Goal: Information Seeking & Learning: Learn about a topic

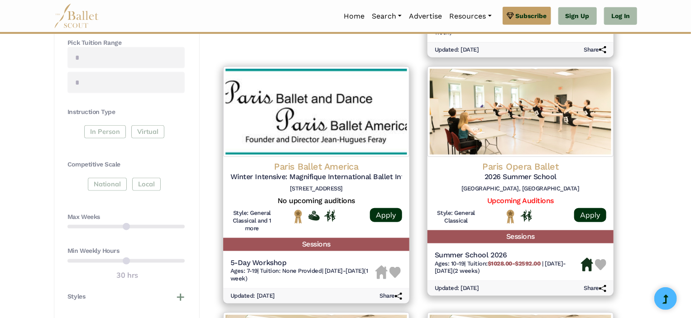
scroll to position [407, 0]
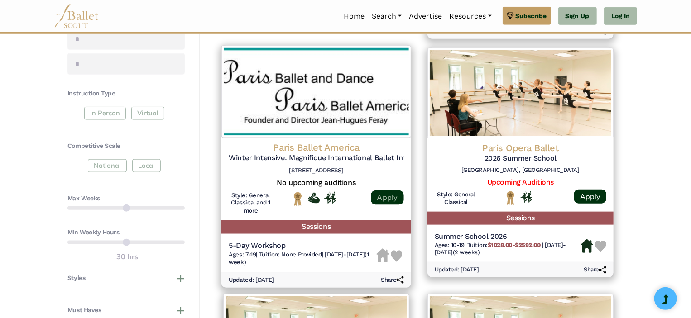
click at [387, 200] on link "Apply" at bounding box center [387, 197] width 33 height 14
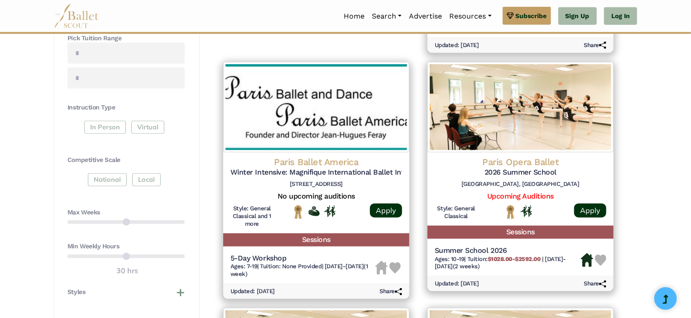
scroll to position [362, 0]
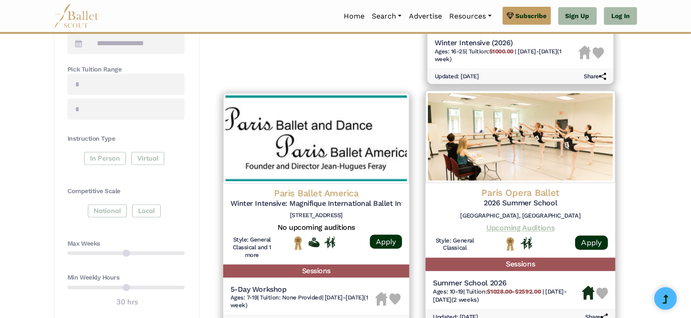
click at [548, 229] on link "Upcoming Auditions" at bounding box center [520, 228] width 68 height 9
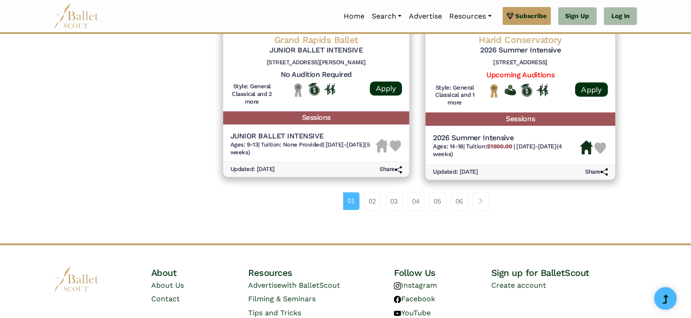
scroll to position [1338, 0]
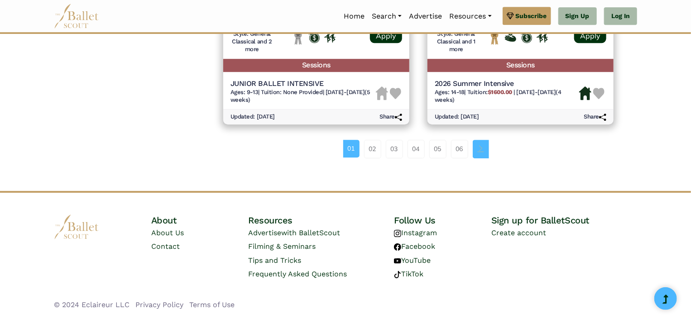
click at [483, 148] on span "Page navigation example" at bounding box center [481, 148] width 6 height 6
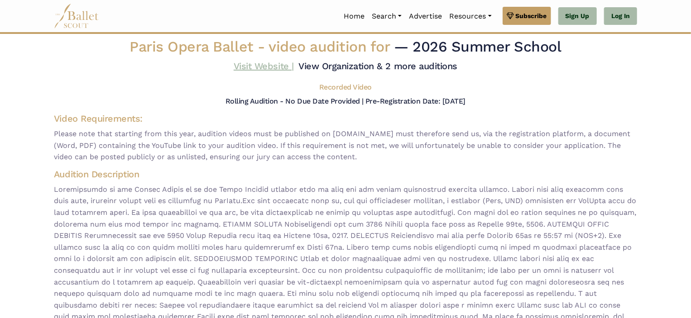
click at [266, 65] on link "Visit Website |" at bounding box center [264, 66] width 60 height 11
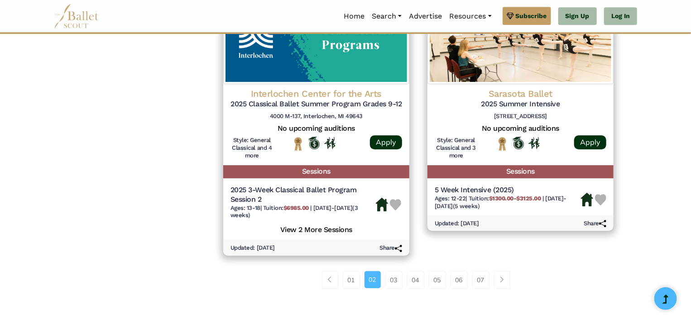
scroll to position [1267, 0]
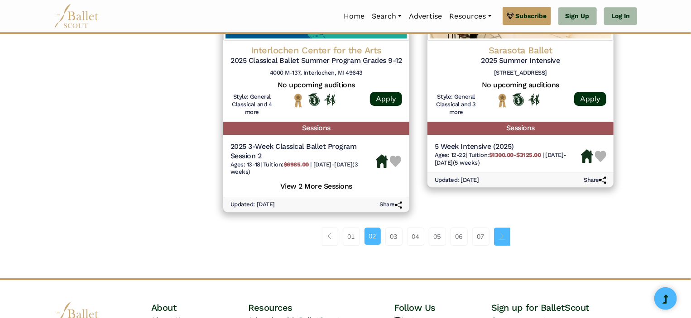
click at [503, 239] on span "Page navigation example" at bounding box center [502, 236] width 6 height 6
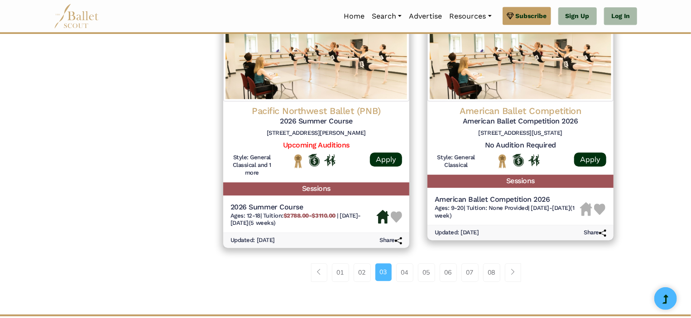
scroll to position [1313, 0]
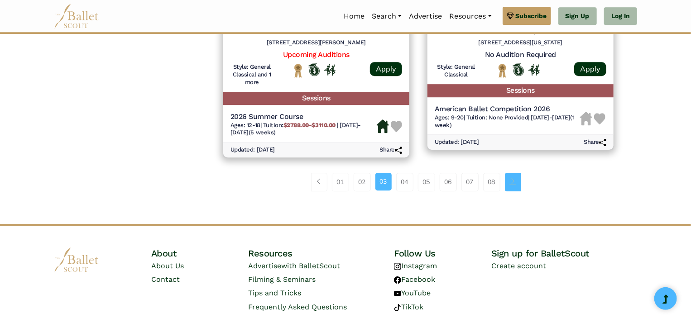
click at [514, 182] on span "Page navigation example" at bounding box center [513, 181] width 6 height 6
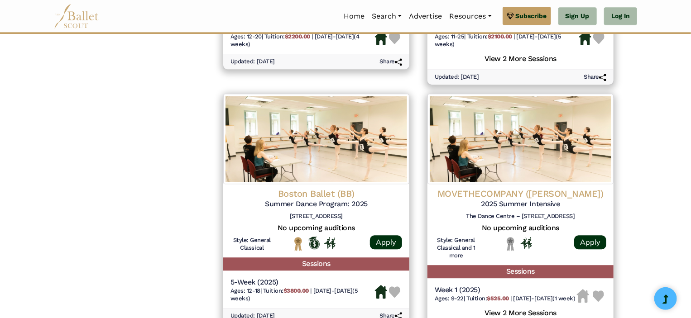
scroll to position [1267, 0]
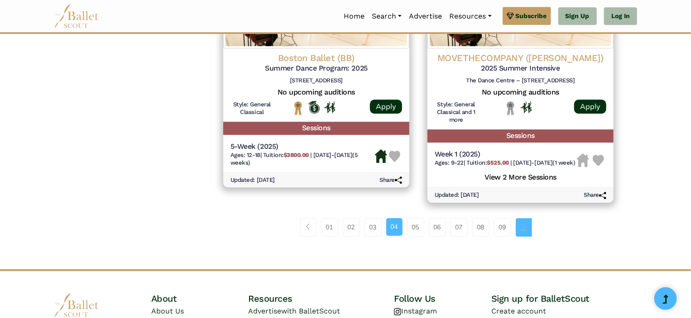
click at [528, 236] on link "Page navigation example" at bounding box center [524, 227] width 16 height 18
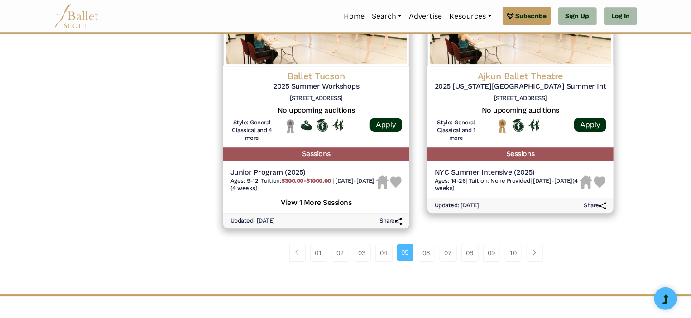
scroll to position [1267, 0]
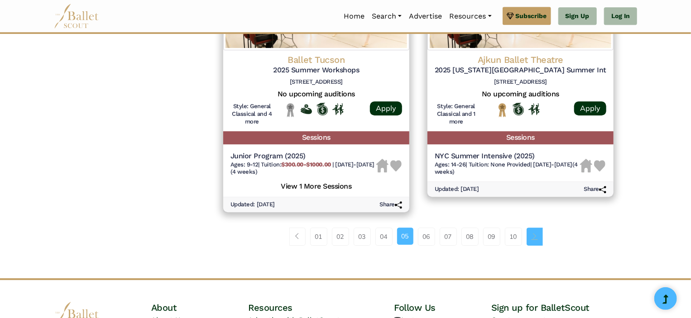
click at [536, 238] on span "Page navigation example" at bounding box center [534, 236] width 6 height 6
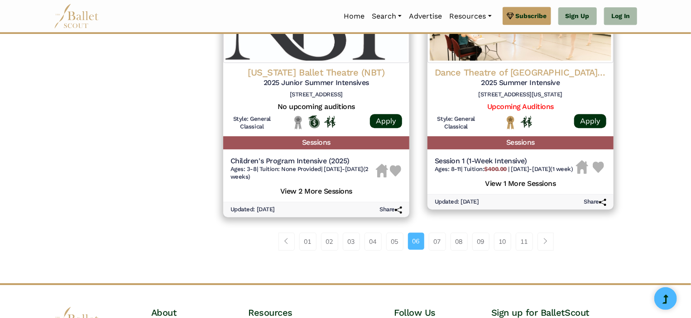
scroll to position [1356, 0]
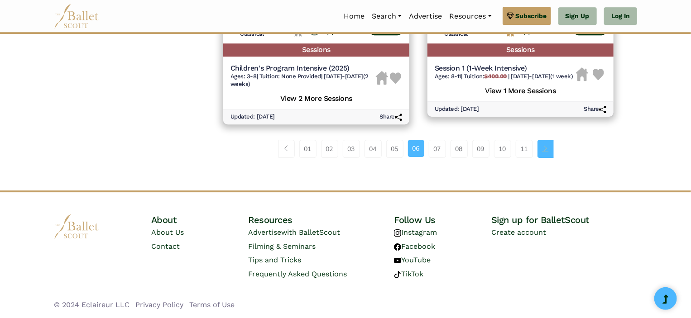
click at [546, 148] on span "Page navigation example" at bounding box center [545, 148] width 6 height 6
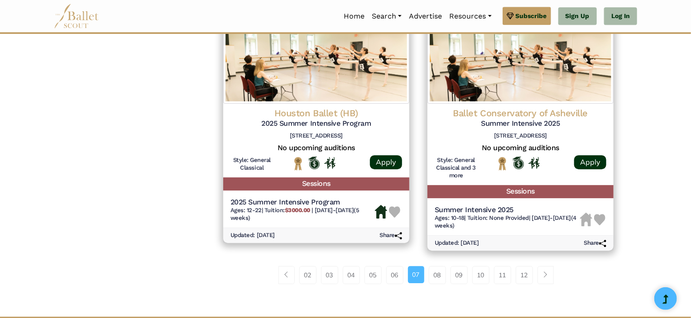
scroll to position [1267, 0]
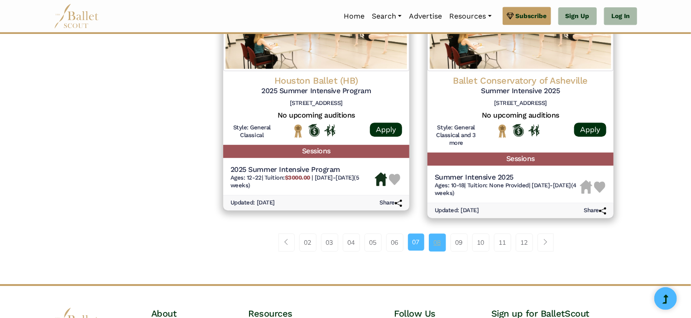
click at [442, 252] on link "08" at bounding box center [437, 243] width 17 height 18
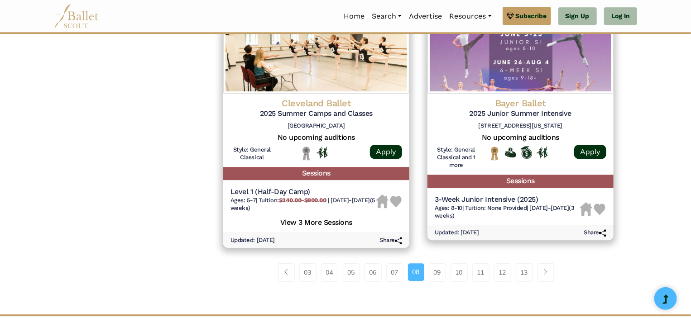
scroll to position [1267, 0]
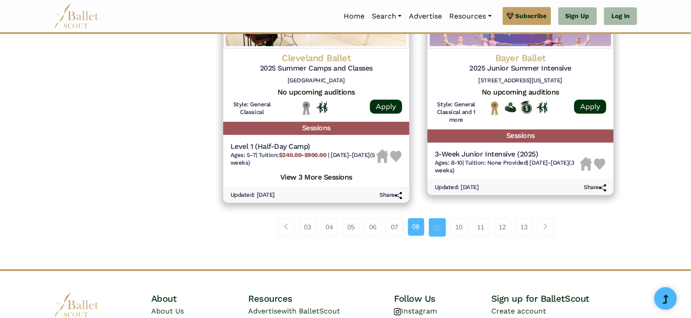
click at [438, 234] on link "09" at bounding box center [437, 227] width 17 height 18
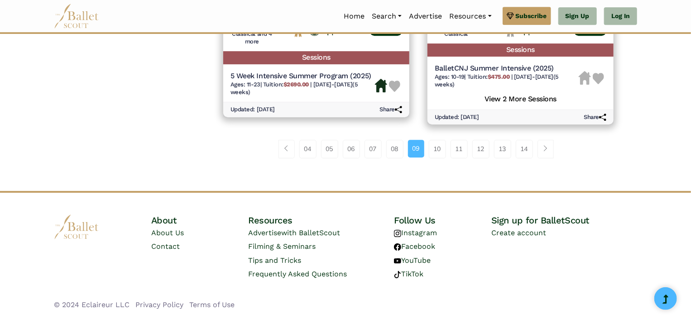
scroll to position [1331, 0]
click at [440, 150] on link "10" at bounding box center [437, 149] width 17 height 18
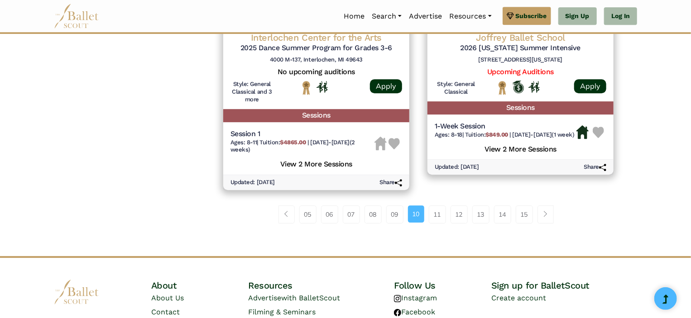
scroll to position [1313, 0]
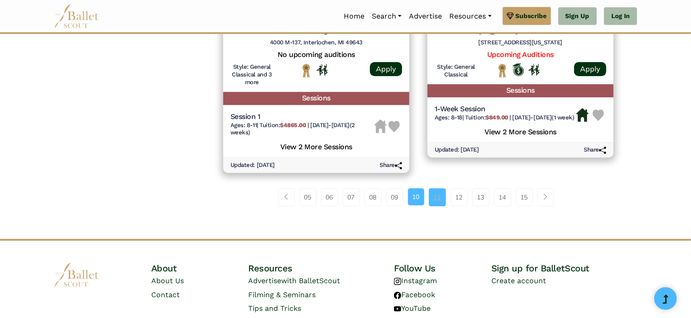
click at [440, 206] on link "11" at bounding box center [437, 197] width 17 height 18
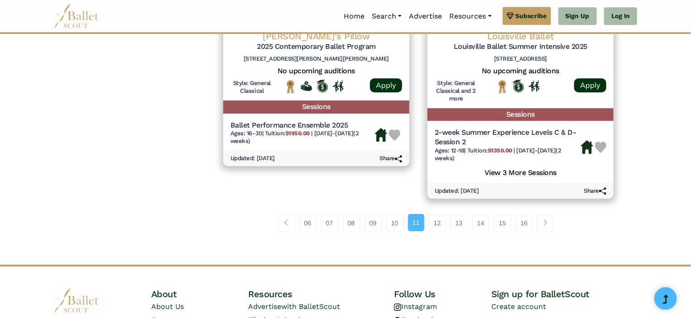
scroll to position [1374, 0]
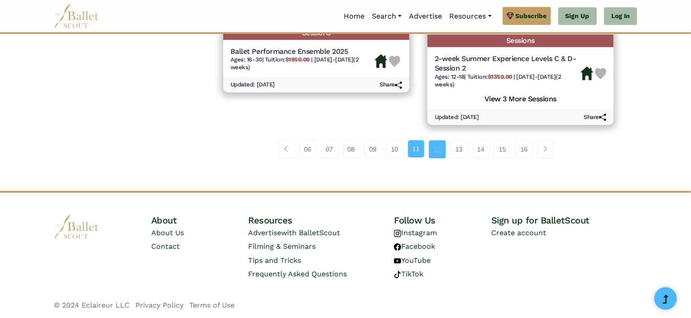
click at [438, 153] on link "12" at bounding box center [437, 149] width 17 height 18
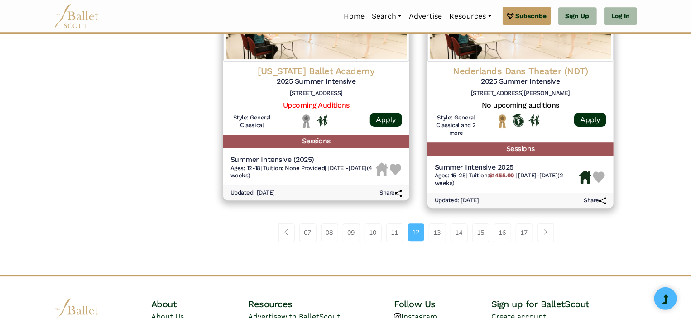
scroll to position [1267, 0]
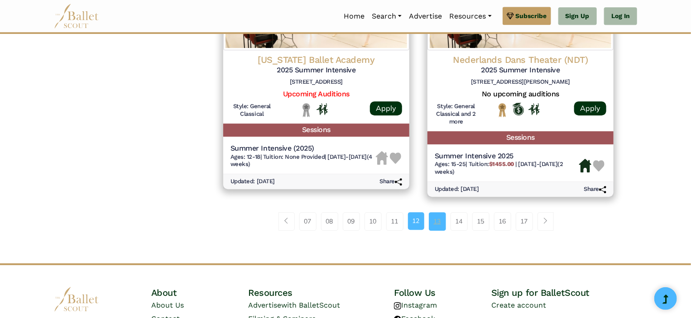
click at [440, 230] on link "13" at bounding box center [437, 221] width 17 height 18
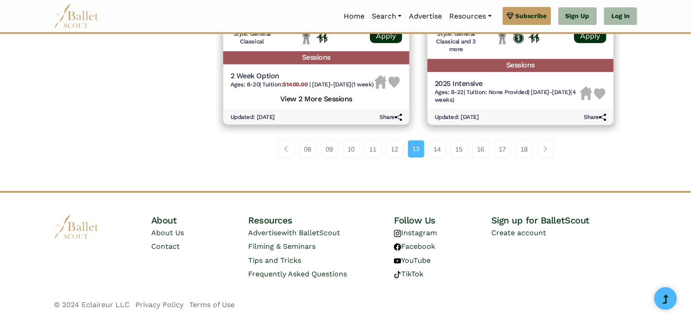
scroll to position [1331, 0]
click at [435, 150] on link "14" at bounding box center [437, 149] width 17 height 18
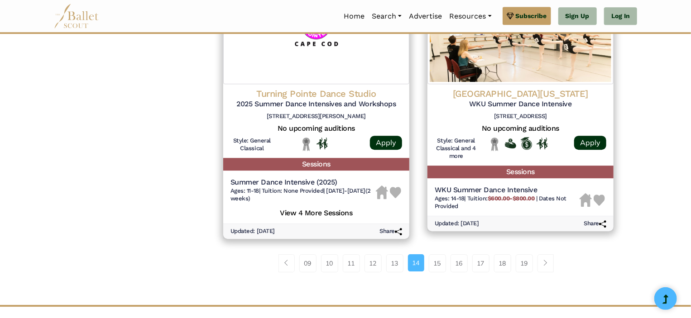
scroll to position [1313, 0]
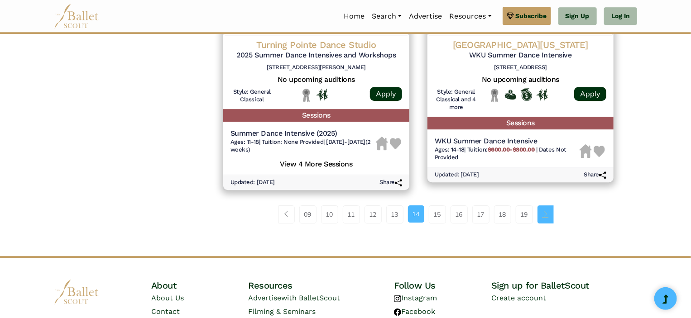
click at [551, 219] on link "Page navigation example" at bounding box center [545, 214] width 16 height 18
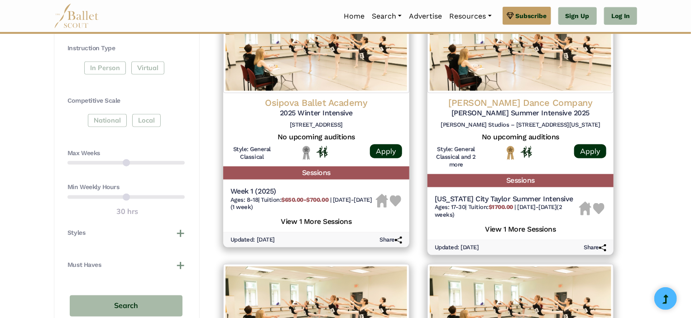
scroll to position [634, 0]
